Goal: Task Accomplishment & Management: Manage account settings

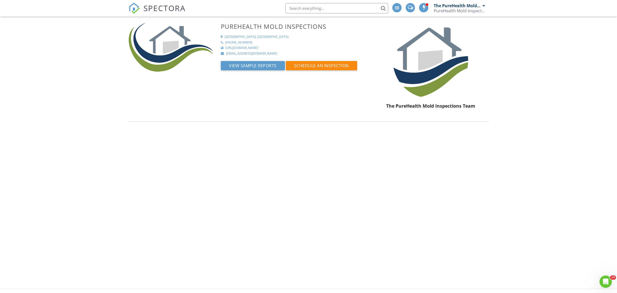
click at [179, 7] on span "SPECTORA" at bounding box center [165, 8] width 42 height 11
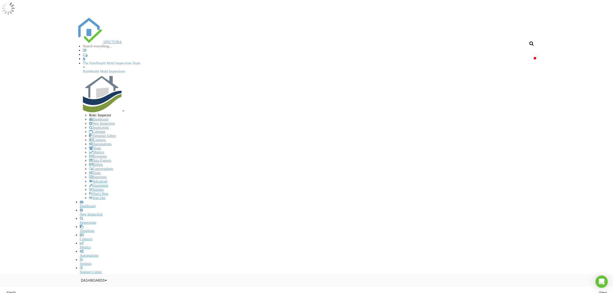
scroll to position [324, 0]
click at [146, 200] on link "Dashboard" at bounding box center [309, 204] width 459 height 8
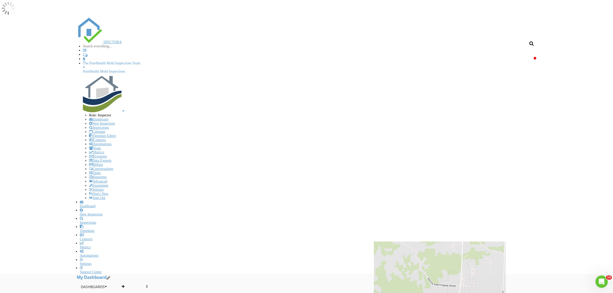
scroll to position [0, 0]
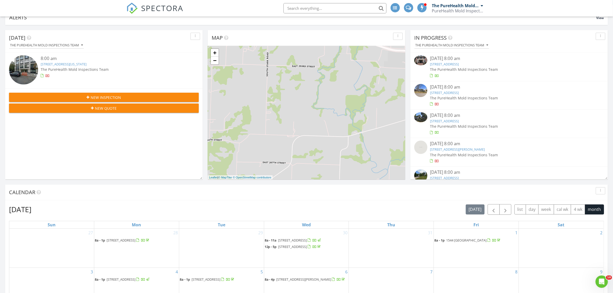
scroll to position [225, 0]
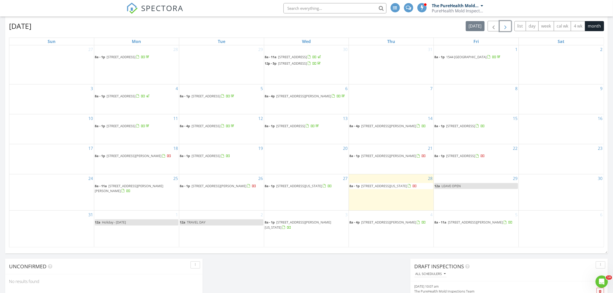
click at [500, 28] on button "button" at bounding box center [505, 26] width 12 height 11
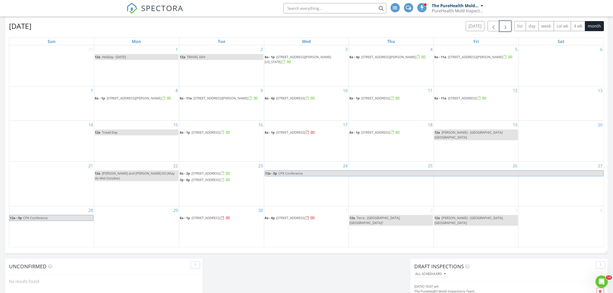
click at [500, 28] on button "button" at bounding box center [505, 26] width 12 height 11
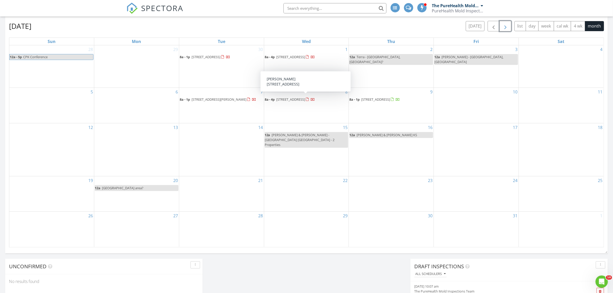
click at [305, 97] on span "204 Brandywine Dr, Nashville 37138" at bounding box center [290, 99] width 29 height 5
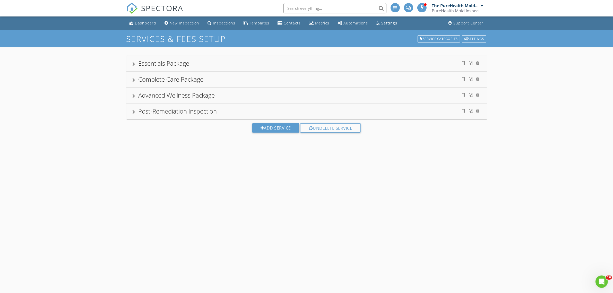
scroll to position [324, 0]
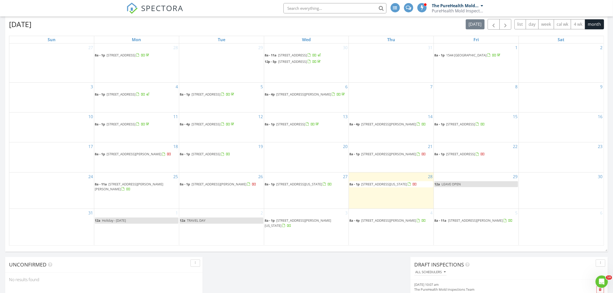
scroll to position [193, 0]
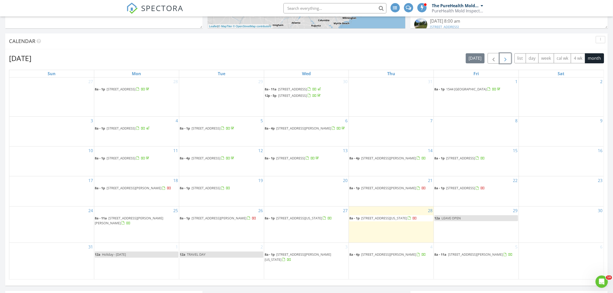
click at [502, 59] on span "button" at bounding box center [505, 58] width 6 height 6
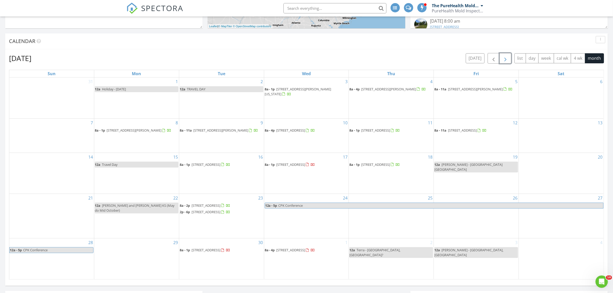
click at [502, 60] on span "button" at bounding box center [505, 58] width 6 height 6
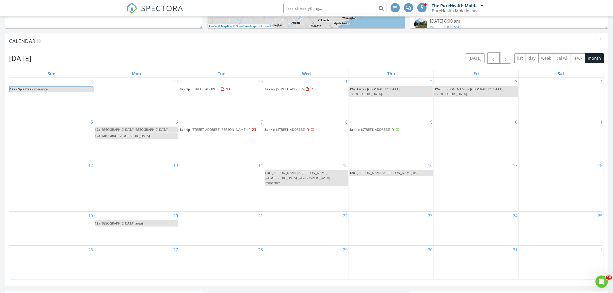
click at [492, 59] on span "button" at bounding box center [493, 58] width 6 height 6
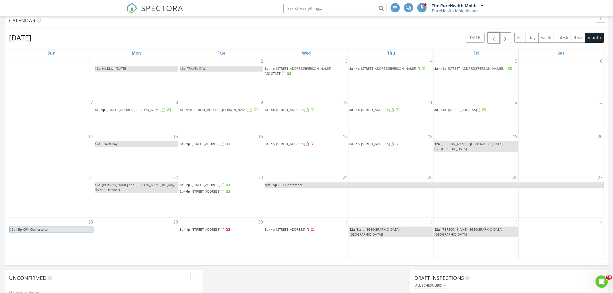
scroll to position [225, 0]
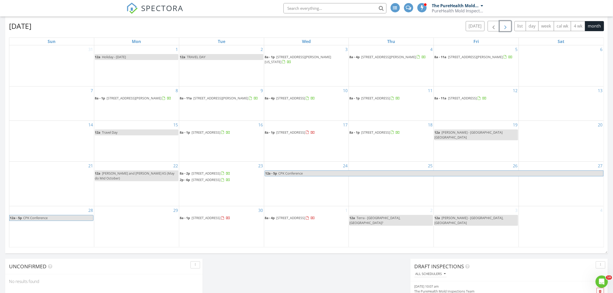
click at [507, 28] on span "button" at bounding box center [505, 26] width 6 height 6
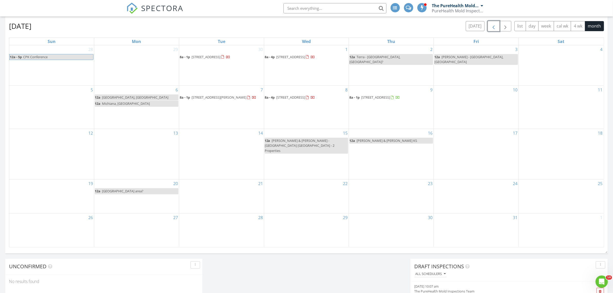
drag, startPoint x: 493, startPoint y: 24, endPoint x: 490, endPoint y: 24, distance: 3.6
click at [493, 24] on span "button" at bounding box center [493, 26] width 6 height 6
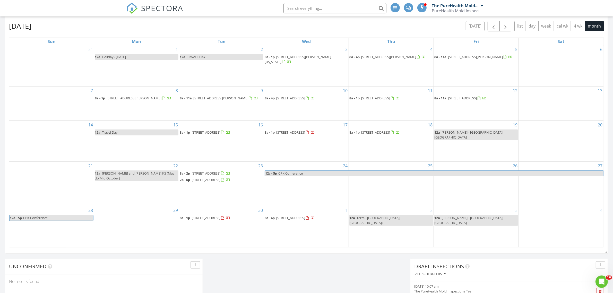
scroll to position [129, 0]
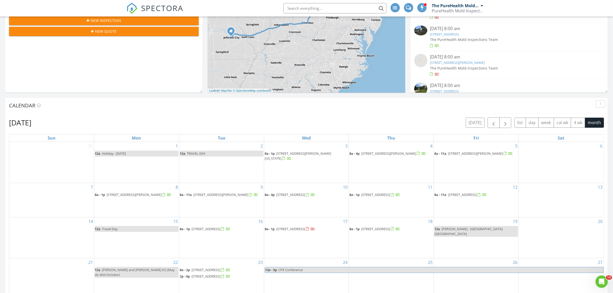
click at [304, 10] on input "text" at bounding box center [334, 8] width 103 height 10
type input "biebl"
drag, startPoint x: 315, startPoint y: 7, endPoint x: 278, endPoint y: 6, distance: 36.5
click at [278, 6] on li "biebl No results found matching that criteria." at bounding box center [333, 8] width 110 height 16
type input "b"
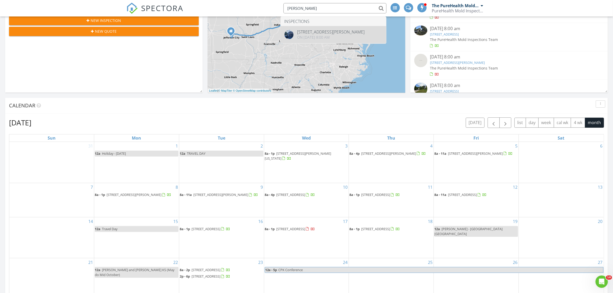
type input "biebel"
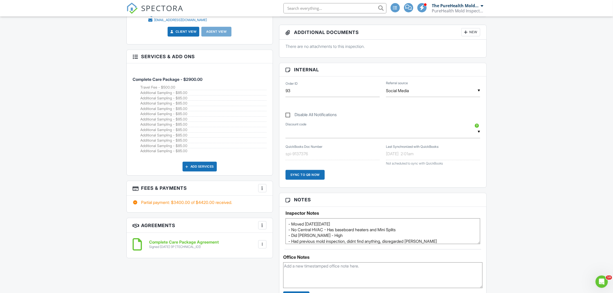
scroll to position [257, 0]
click at [303, 134] on div "▼ FARMACY - $100.00 off - [PERSON_NAME] crew gets $100 off. Because smart peopl…" at bounding box center [382, 132] width 195 height 13
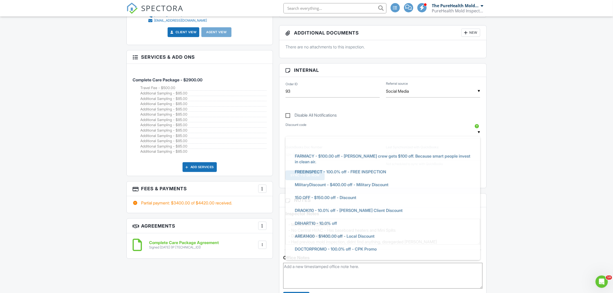
click at [334, 159] on span "FARMACY - $100.00 off - [PERSON_NAME] crew gets $100 off. Because smart people …" at bounding box center [382, 158] width 184 height 19
type input "FARMACY - $100.00 off - [PERSON_NAME] crew gets $100 off. Because smart people …"
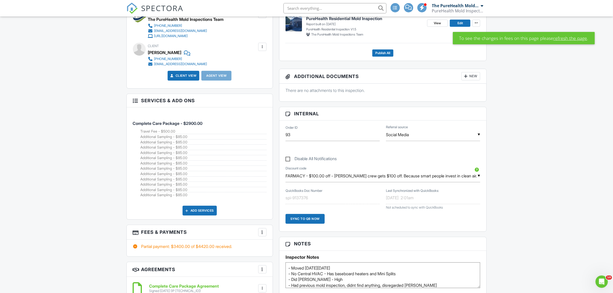
scroll to position [225, 0]
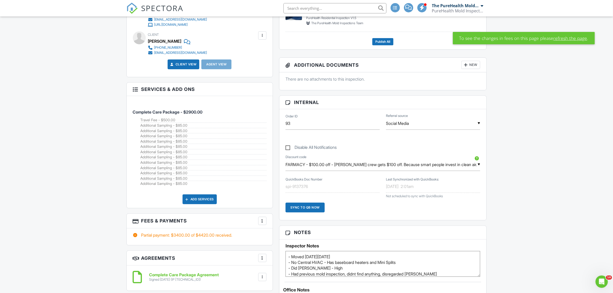
click at [565, 38] on link "refresh the page" at bounding box center [570, 38] width 34 height 7
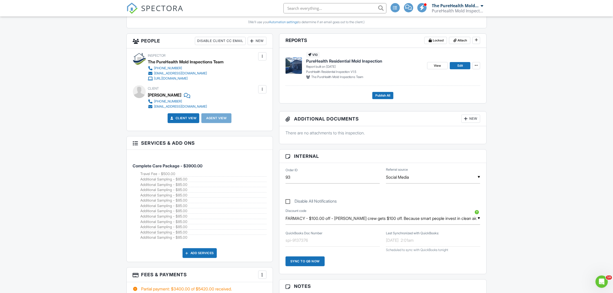
scroll to position [289, 0]
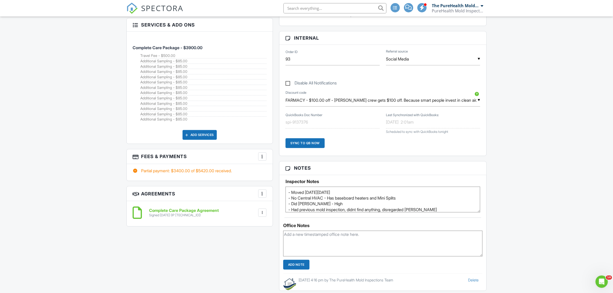
click at [467, 100] on div "▼ FARMACY - $100.00 off - Matt Kelly crew gets $100 off. Because smart people i…" at bounding box center [382, 100] width 195 height 13
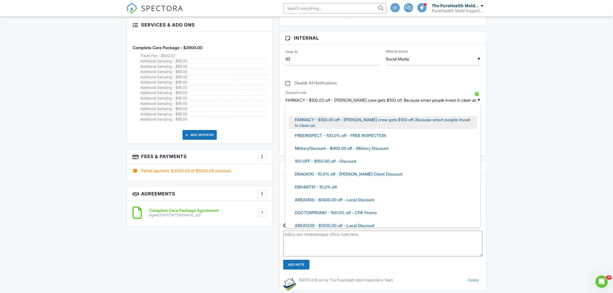
scroll to position [0, 0]
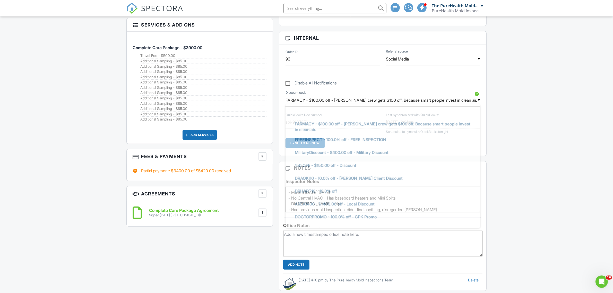
click at [332, 111] on li at bounding box center [382, 113] width 189 height 13
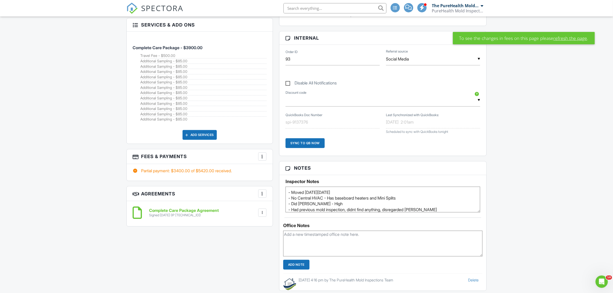
click at [569, 37] on link "refresh the page" at bounding box center [570, 38] width 34 height 7
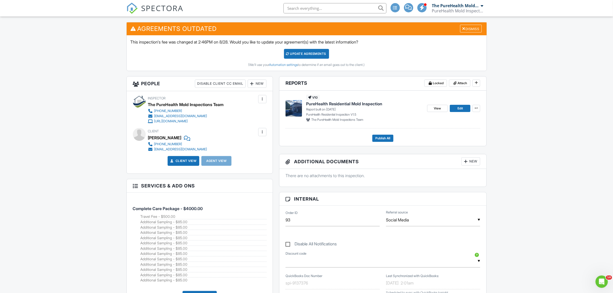
scroll to position [289, 0]
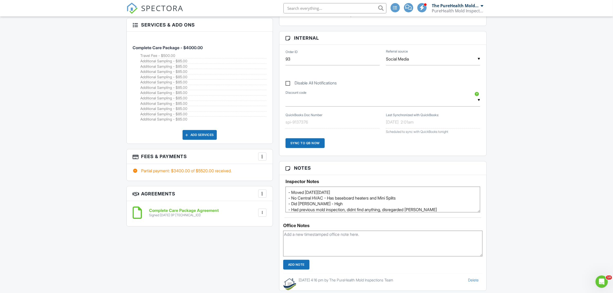
click at [350, 103] on div "▼ FARMACY - $100.00 off - [PERSON_NAME] crew gets $100 off. Because smart peopl…" at bounding box center [382, 100] width 195 height 13
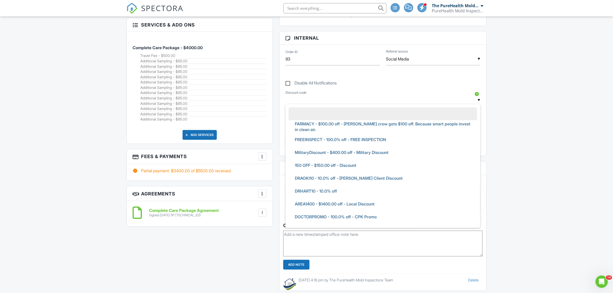
click at [538, 103] on div "Dashboard New Inspection Inspections Templates Contacts Metrics Automations Set…" at bounding box center [306, 180] width 613 height 906
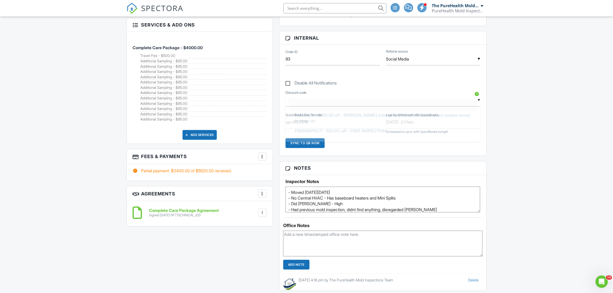
click at [345, 101] on div "▼ FARMACY - $100.00 off - [PERSON_NAME] crew gets $100 off. Because smart peopl…" at bounding box center [382, 100] width 195 height 13
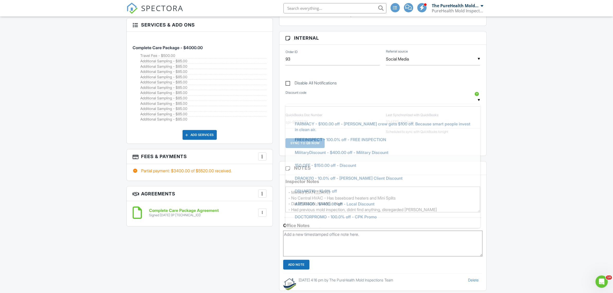
click at [519, 117] on div "Dashboard New Inspection Inspections Templates Contacts Metrics Automations Set…" at bounding box center [306, 180] width 613 height 906
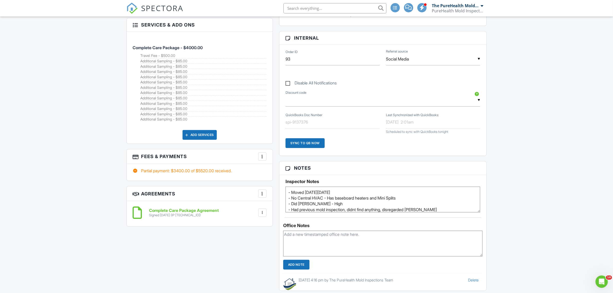
click at [344, 104] on div "▼ FARMACY - $100.00 off - [PERSON_NAME] crew gets $100 off. Because smart peopl…" at bounding box center [382, 100] width 195 height 13
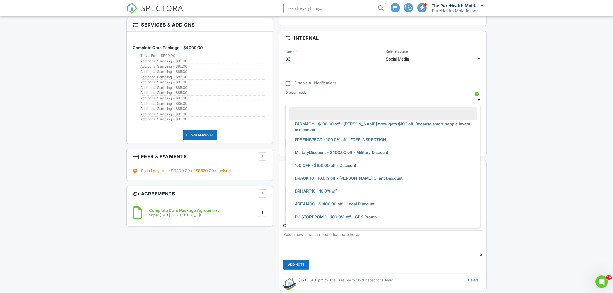
click at [533, 140] on div "Dashboard New Inspection Inspections Templates Contacts Metrics Automations Set…" at bounding box center [306, 180] width 613 height 906
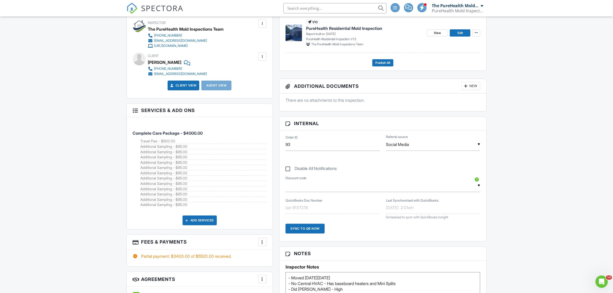
click at [261, 243] on div at bounding box center [262, 241] width 5 height 5
click at [295, 213] on li "Edit Fees & Payments" at bounding box center [288, 207] width 54 height 13
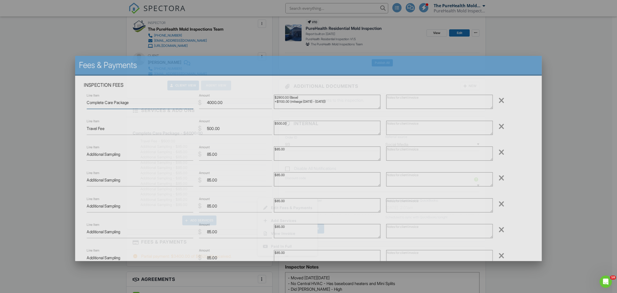
type textarea "Complete Care Package"
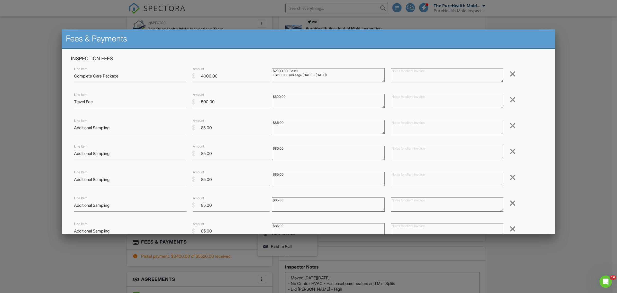
drag, startPoint x: 325, startPoint y: 75, endPoint x: 268, endPoint y: 77, distance: 57.2
click at [269, 77] on div "$2900.00 (Base) +$1100.00 (mileage 1000 - 2000)" at bounding box center [328, 76] width 119 height 21
type textarea "$2900.00 (Base)"
drag, startPoint x: 220, startPoint y: 77, endPoint x: 187, endPoint y: 77, distance: 33.4
click at [187, 77] on div "Line Item Complete Care Package $ Amount 4000.00 $2900.00 (Base) +$1100.00 (mil…" at bounding box center [308, 76] width 475 height 21
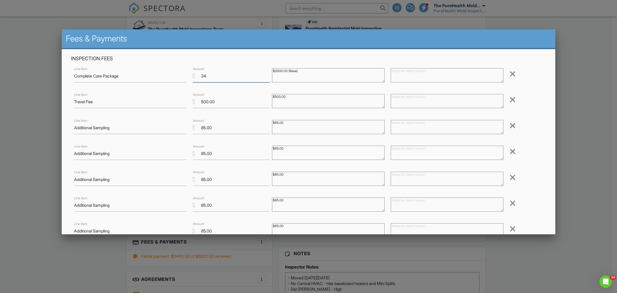
type input "3"
type input "2900"
click at [534, 67] on div "Line Item Complete Care Package $ Amount 2900 $2900.00 (Base) +$1100.00 (mileag…" at bounding box center [308, 76] width 475 height 21
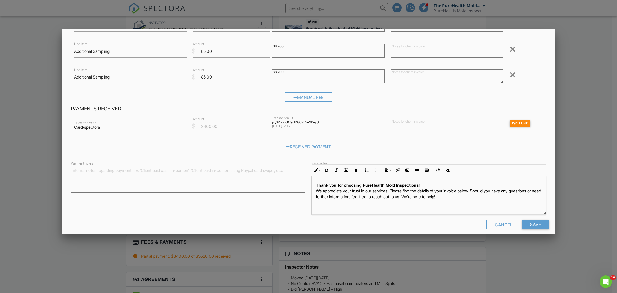
scroll to position [342, 0]
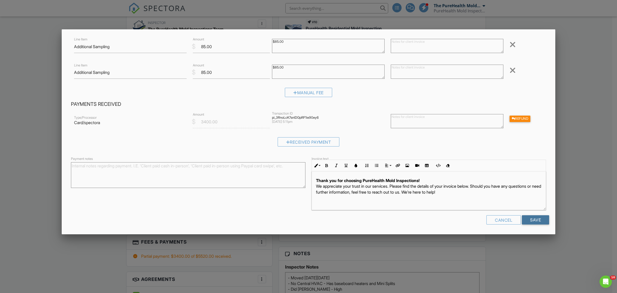
click at [528, 219] on input "Save" at bounding box center [535, 219] width 27 height 9
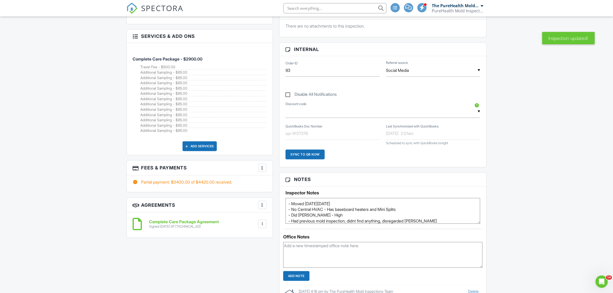
scroll to position [289, 0]
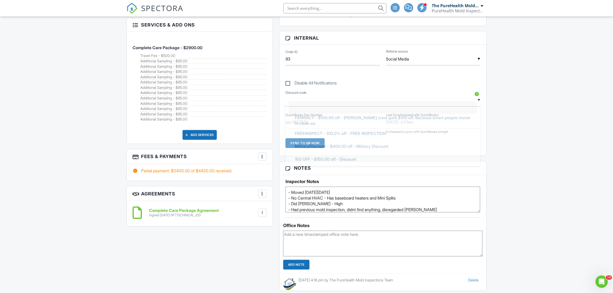
click at [325, 103] on div "▼ FARMACY - $100.00 off - Matt Kelly crew gets $100 off. Because smart people i…" at bounding box center [382, 100] width 195 height 13
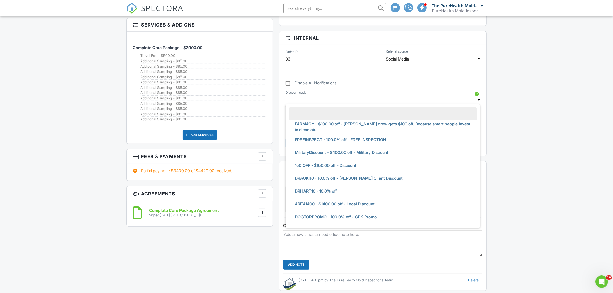
click at [327, 124] on span "FARMACY - $100.00 off - [PERSON_NAME] crew gets $100 off. Because smart people …" at bounding box center [382, 126] width 184 height 19
type input "FARMACY - $100.00 off - [PERSON_NAME] crew gets $100 off. Because smart people …"
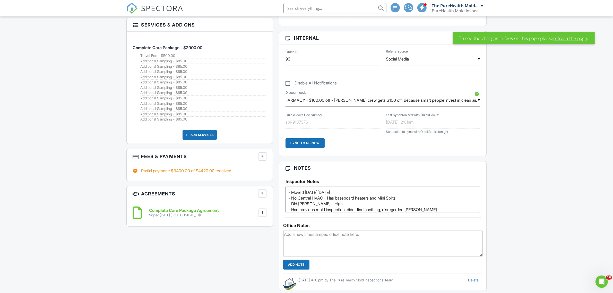
click at [562, 35] on link "refresh the page" at bounding box center [570, 38] width 34 height 7
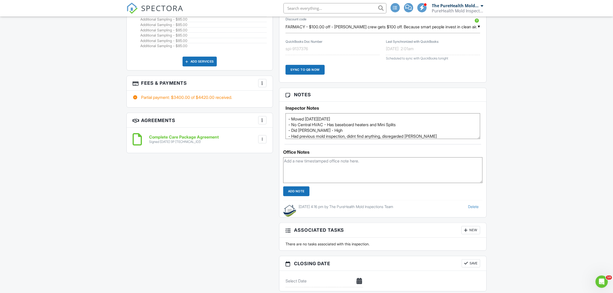
scroll to position [234, 0]
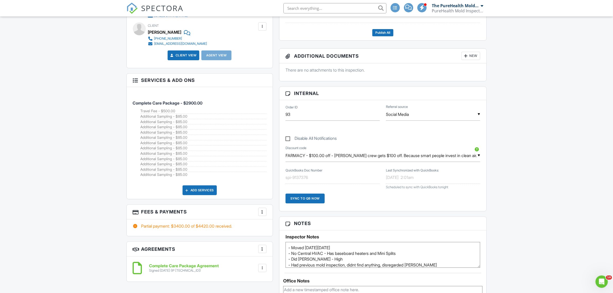
click at [262, 213] on div at bounding box center [262, 211] width 5 height 5
click at [283, 228] on li "Edit Fees & Payments" at bounding box center [288, 227] width 54 height 13
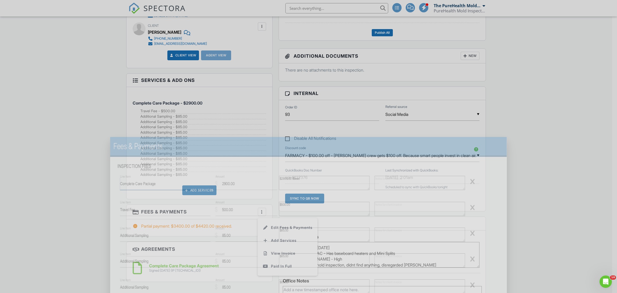
type textarea "Complete Care Package"
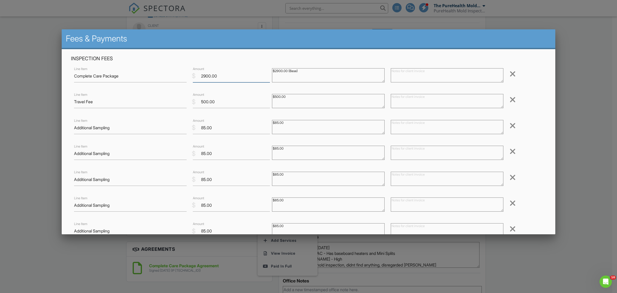
click at [205, 74] on input "2900.00" at bounding box center [231, 76] width 77 height 13
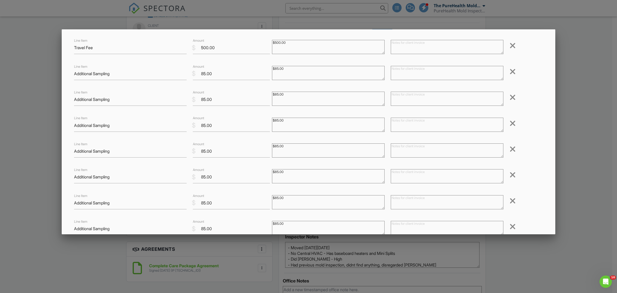
scroll to position [64, 0]
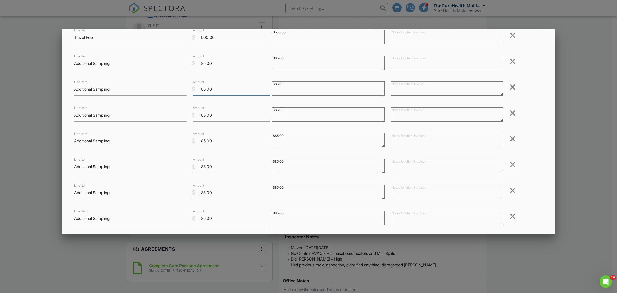
click at [215, 89] on input "85.00" at bounding box center [231, 89] width 77 height 13
drag, startPoint x: 217, startPoint y: 61, endPoint x: 197, endPoint y: 62, distance: 20.3
click at [197, 62] on input "85.00" at bounding box center [231, 63] width 77 height 13
type input "0.00"
drag, startPoint x: 214, startPoint y: 92, endPoint x: 199, endPoint y: 91, distance: 14.9
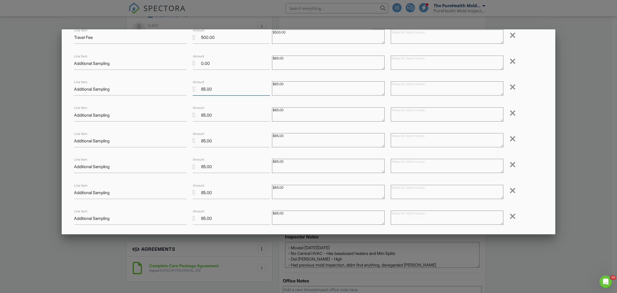
click at [199, 91] on input "85.00" at bounding box center [231, 89] width 77 height 13
type input "70.00"
click at [534, 106] on div "Line Item Additional Sampling $ Amount 85.00 $85.00 Remove" at bounding box center [308, 115] width 475 height 21
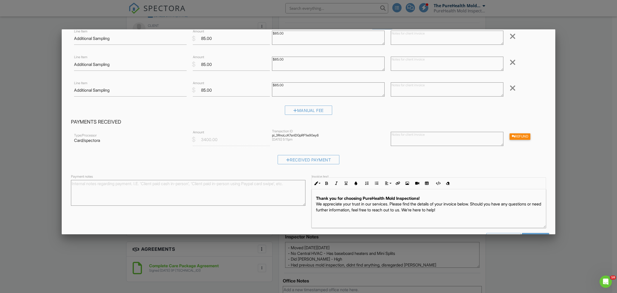
scroll to position [342, 0]
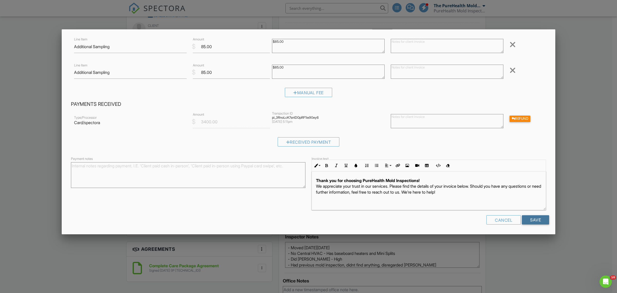
click at [533, 221] on input "Save" at bounding box center [535, 219] width 27 height 9
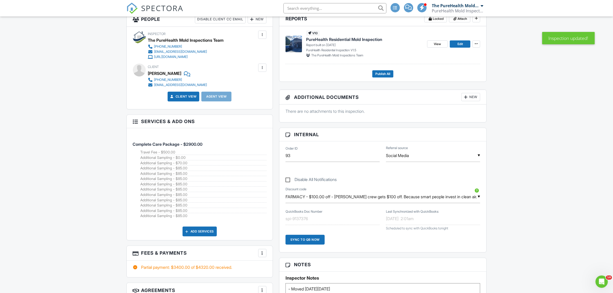
scroll to position [161, 0]
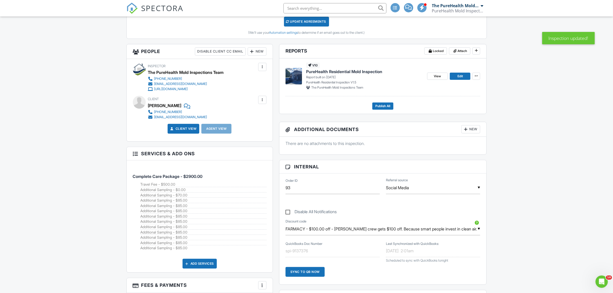
click at [446, 226] on input "FARMACY - $100.00 off - Matt Kelly crew gets $100 off. Because smart people inv…" at bounding box center [382, 229] width 195 height 13
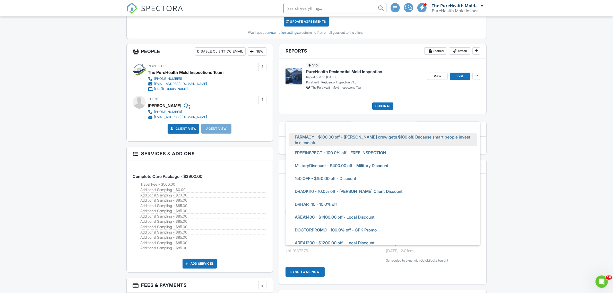
scroll to position [0, 0]
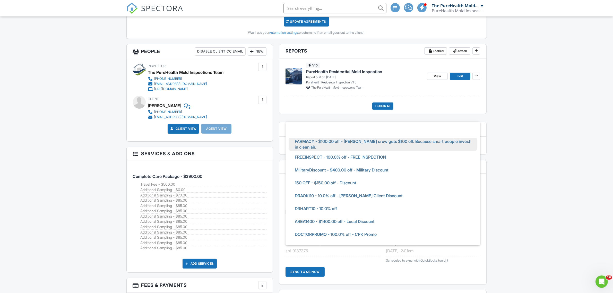
click at [322, 130] on li at bounding box center [382, 131] width 189 height 13
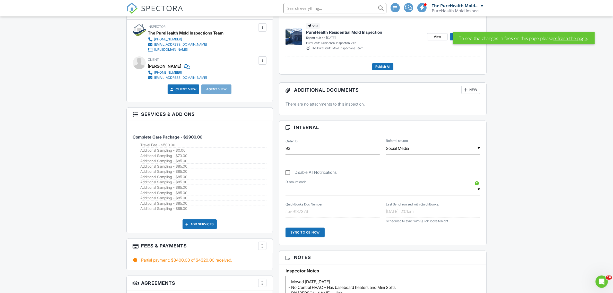
scroll to position [193, 0]
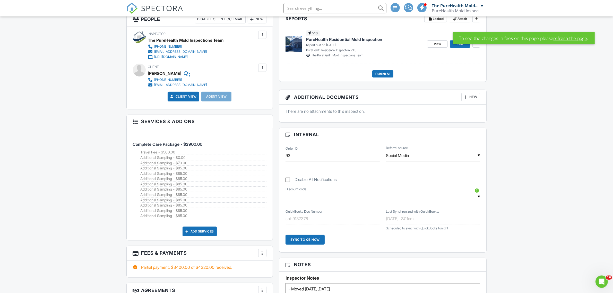
click at [570, 38] on link "refresh the page" at bounding box center [570, 38] width 34 height 7
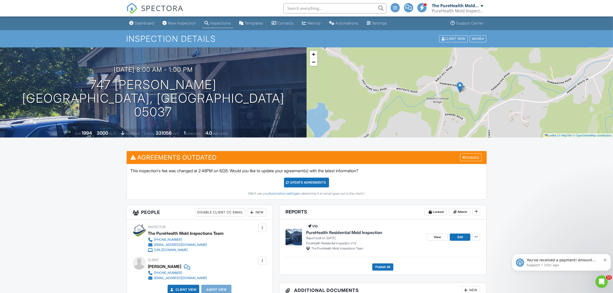
click at [142, 21] on div "Dashboard" at bounding box center [145, 23] width 20 height 4
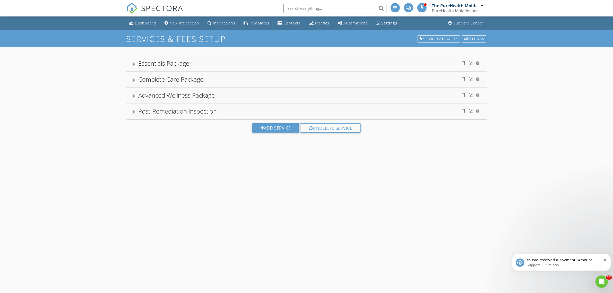
scroll to position [324, 0]
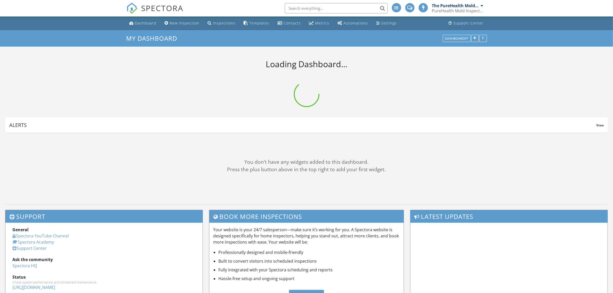
click at [314, 8] on input "text" at bounding box center [336, 8] width 103 height 10
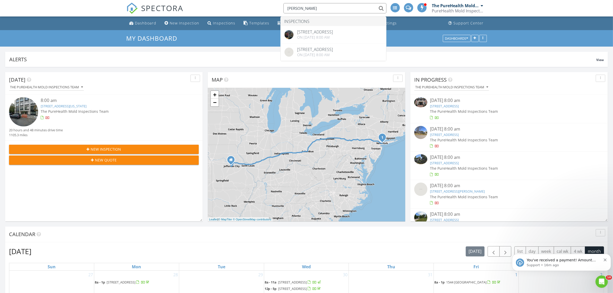
type input "[PERSON_NAME]"
